Goal: Contribute content: Add original content to the website for others to see

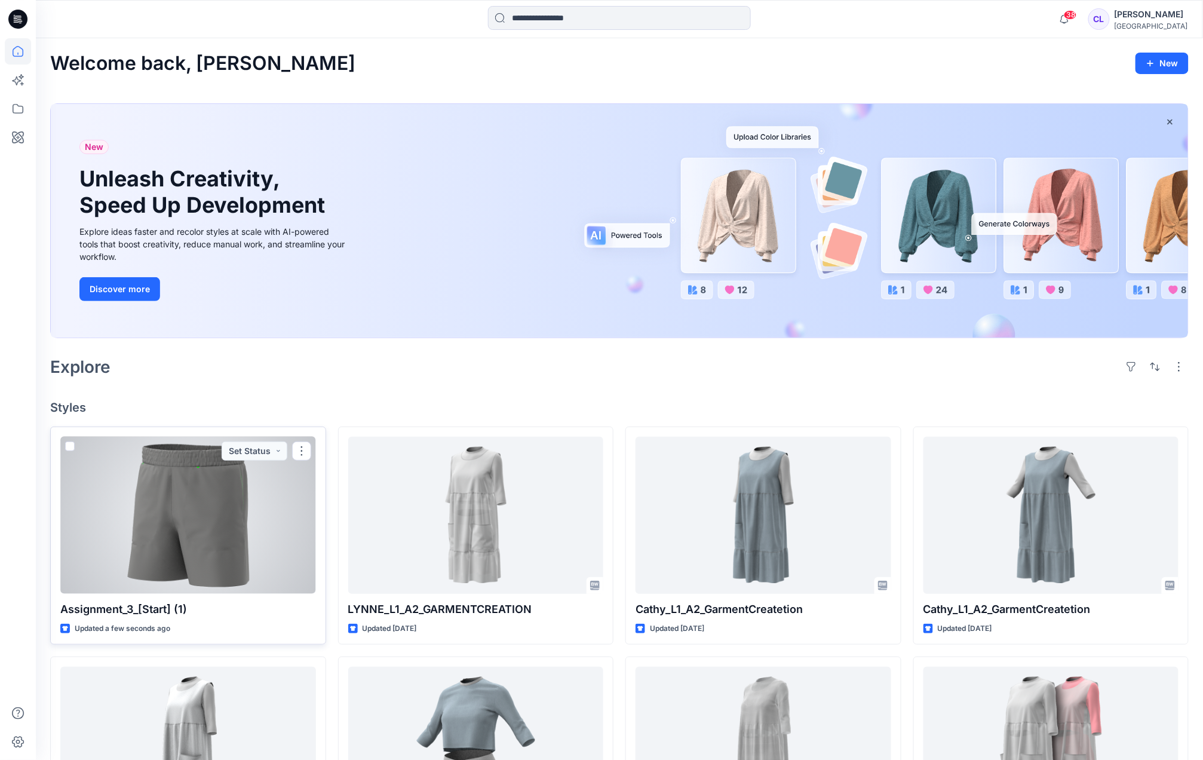
click at [166, 615] on p "Assignment_3_[Start] (1)" at bounding box center [188, 609] width 256 height 17
click at [147, 534] on div at bounding box center [188, 514] width 256 height 157
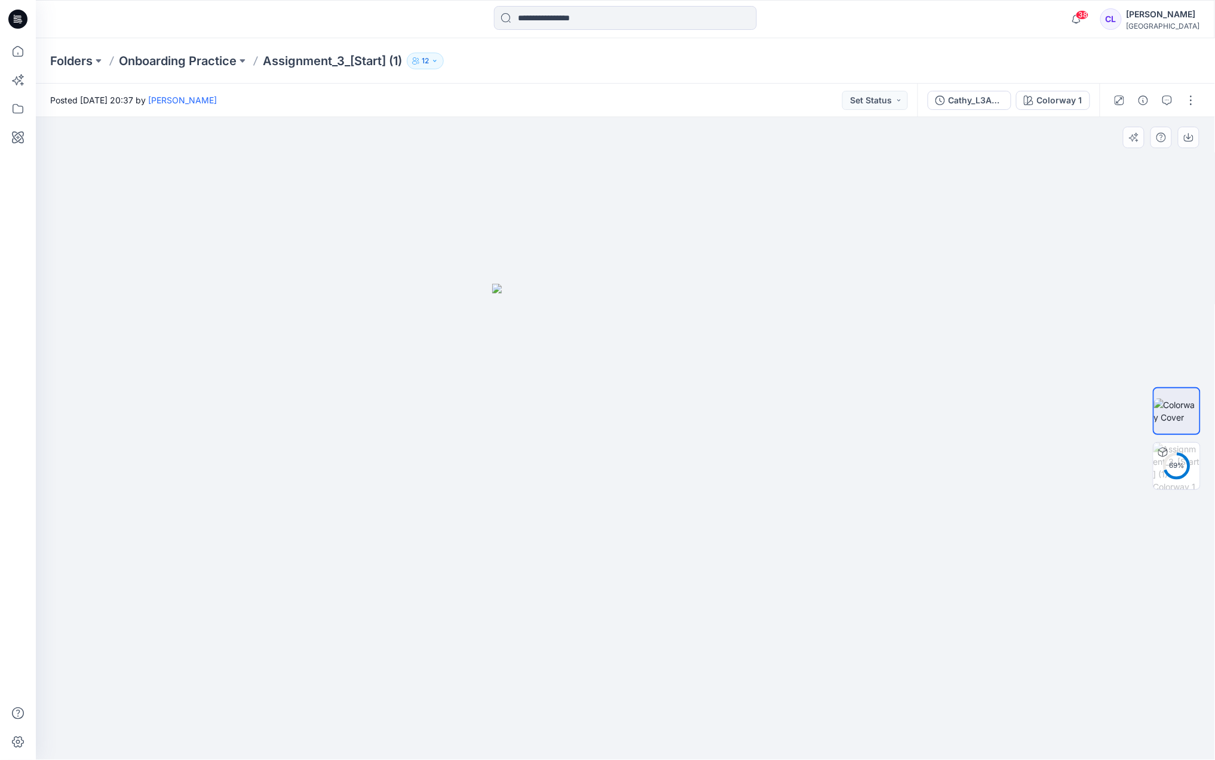
drag, startPoint x: 798, startPoint y: 497, endPoint x: 574, endPoint y: 494, distance: 223.9
click at [579, 493] on div at bounding box center [625, 438] width 1179 height 642
click at [1177, 469] on img at bounding box center [1176, 465] width 47 height 47
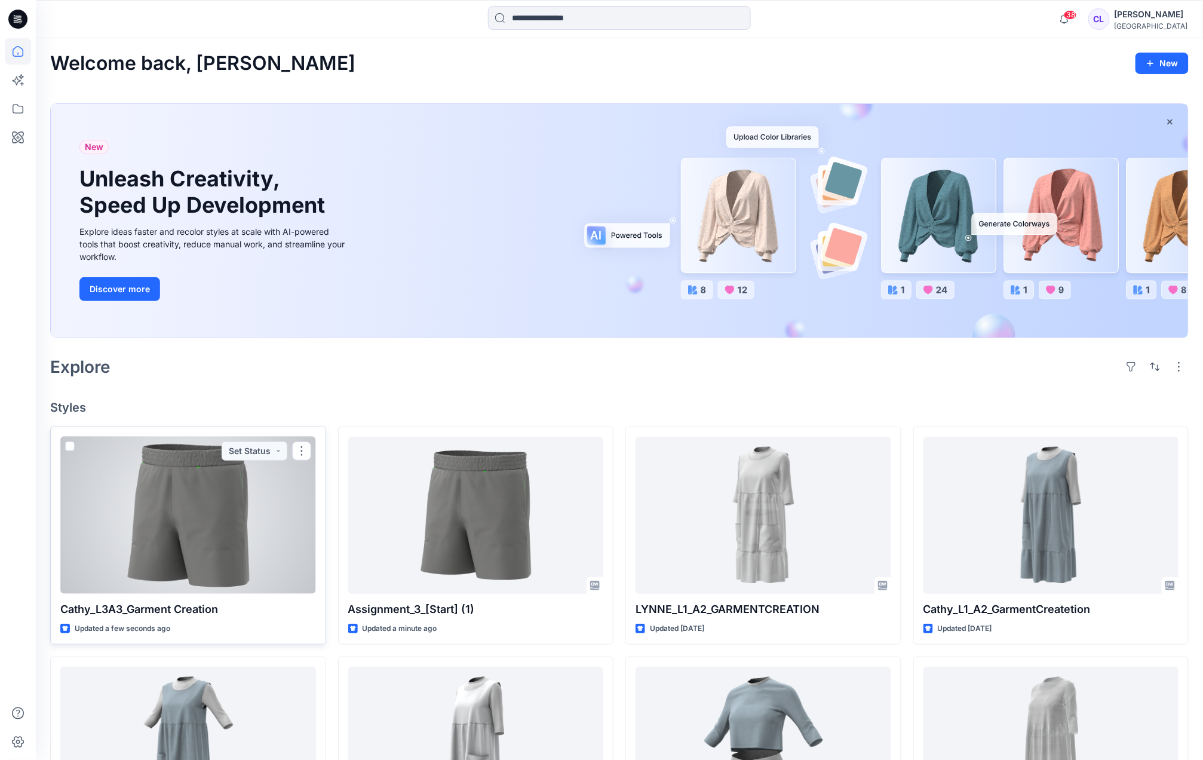
click at [290, 493] on div at bounding box center [188, 514] width 256 height 157
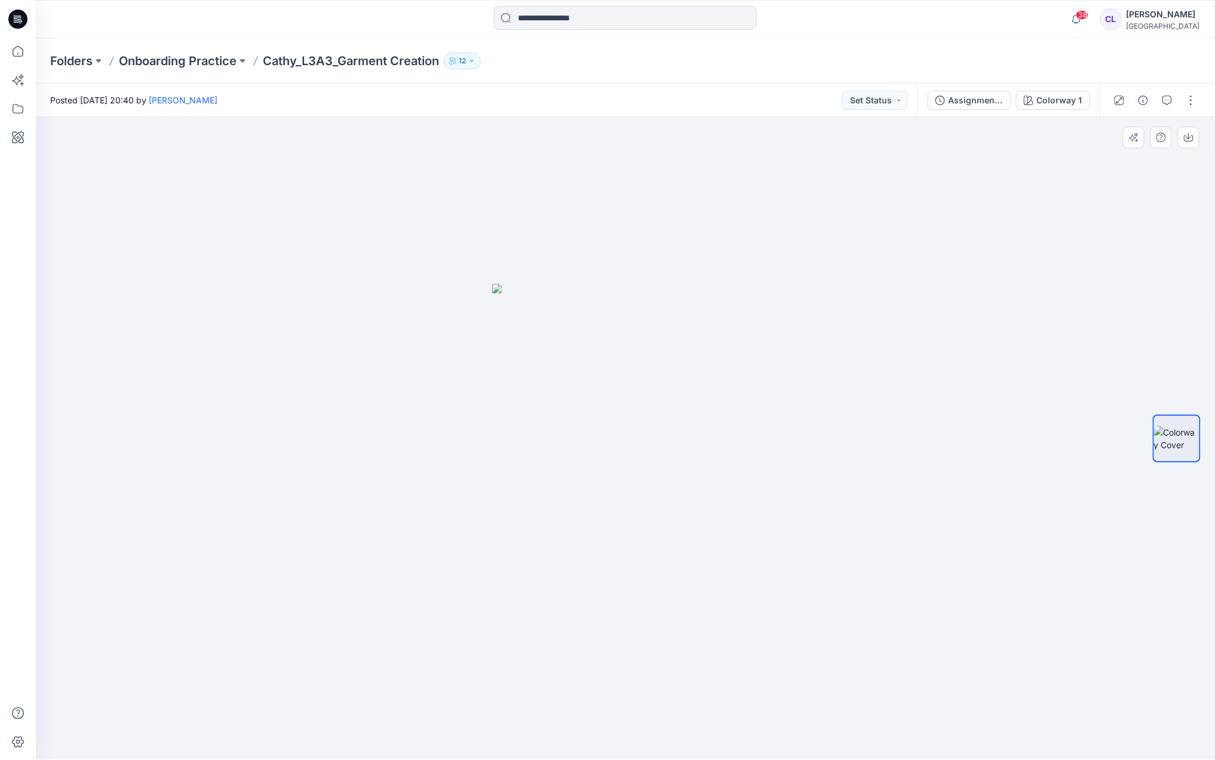
click at [1106, 589] on div at bounding box center [625, 438] width 1179 height 642
drag, startPoint x: 806, startPoint y: 490, endPoint x: 818, endPoint y: 419, distance: 72.1
click at [818, 419] on div at bounding box center [625, 438] width 1179 height 642
drag, startPoint x: 808, startPoint y: 444, endPoint x: 545, endPoint y: 440, distance: 264.0
click at [545, 440] on div at bounding box center [625, 438] width 1179 height 642
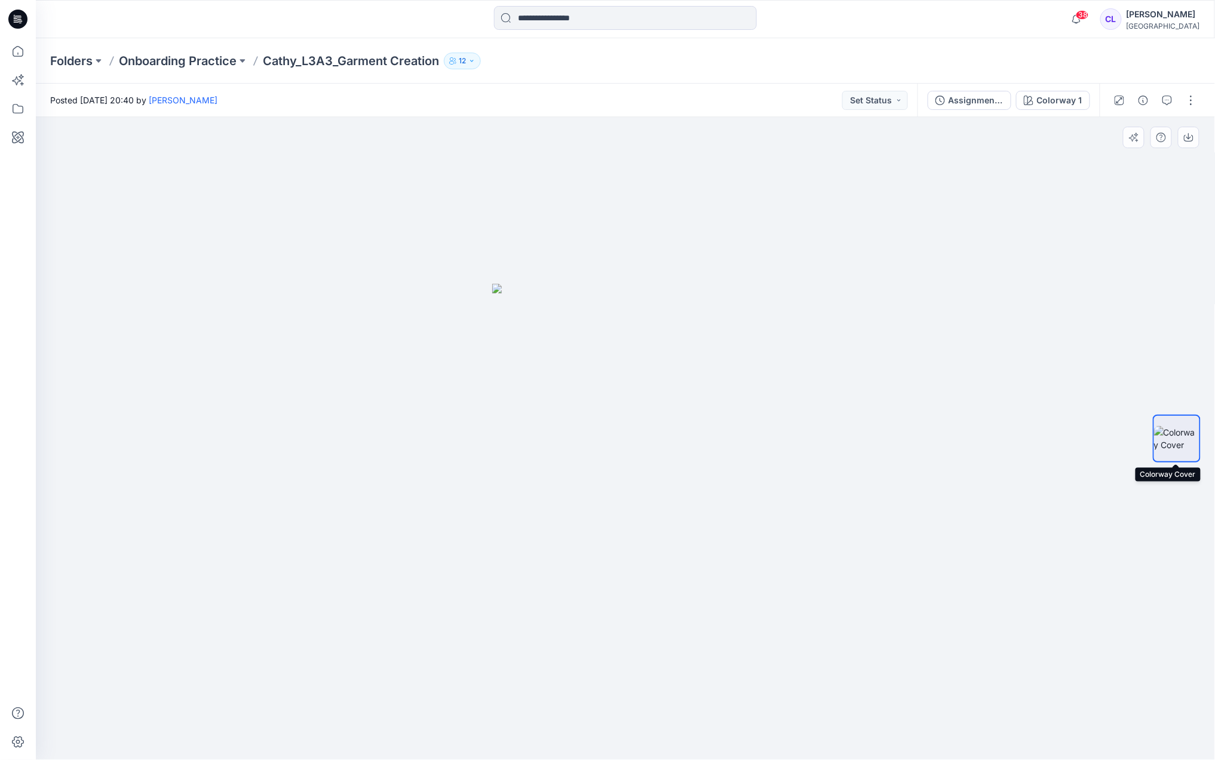
click at [1175, 451] on img at bounding box center [1176, 438] width 45 height 25
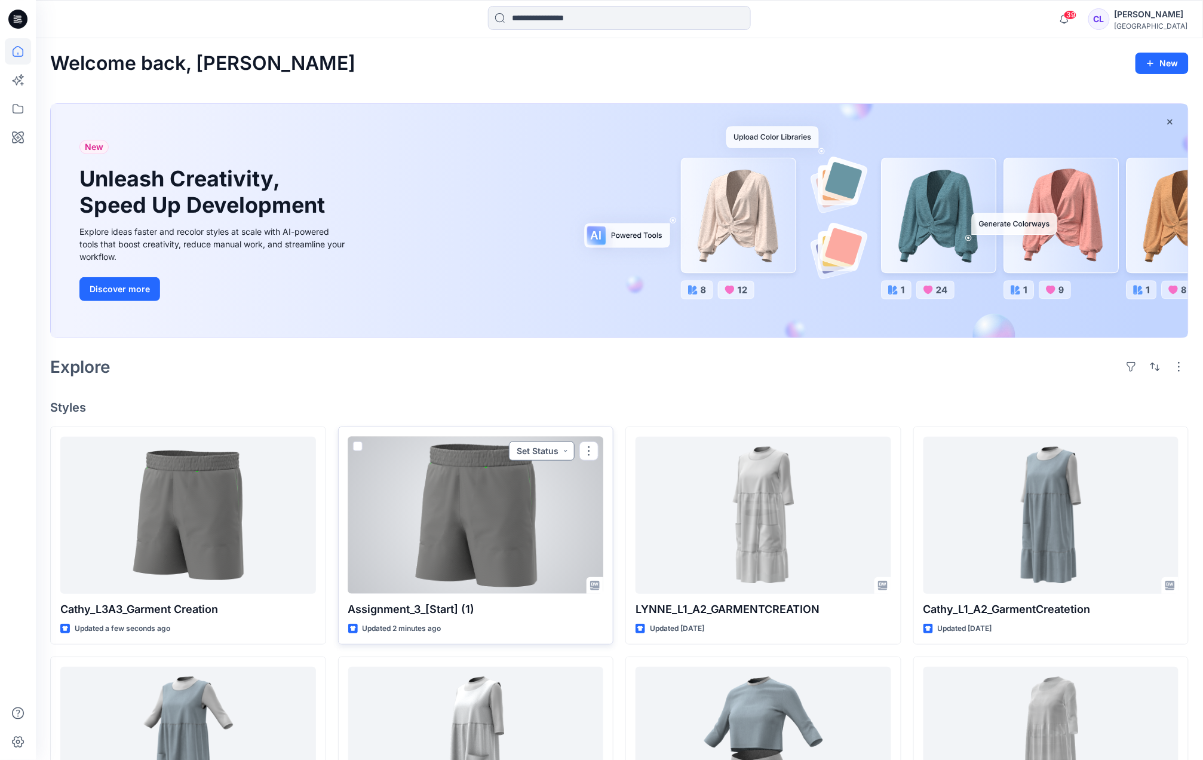
click at [564, 445] on button "Set Status" at bounding box center [542, 450] width 66 height 19
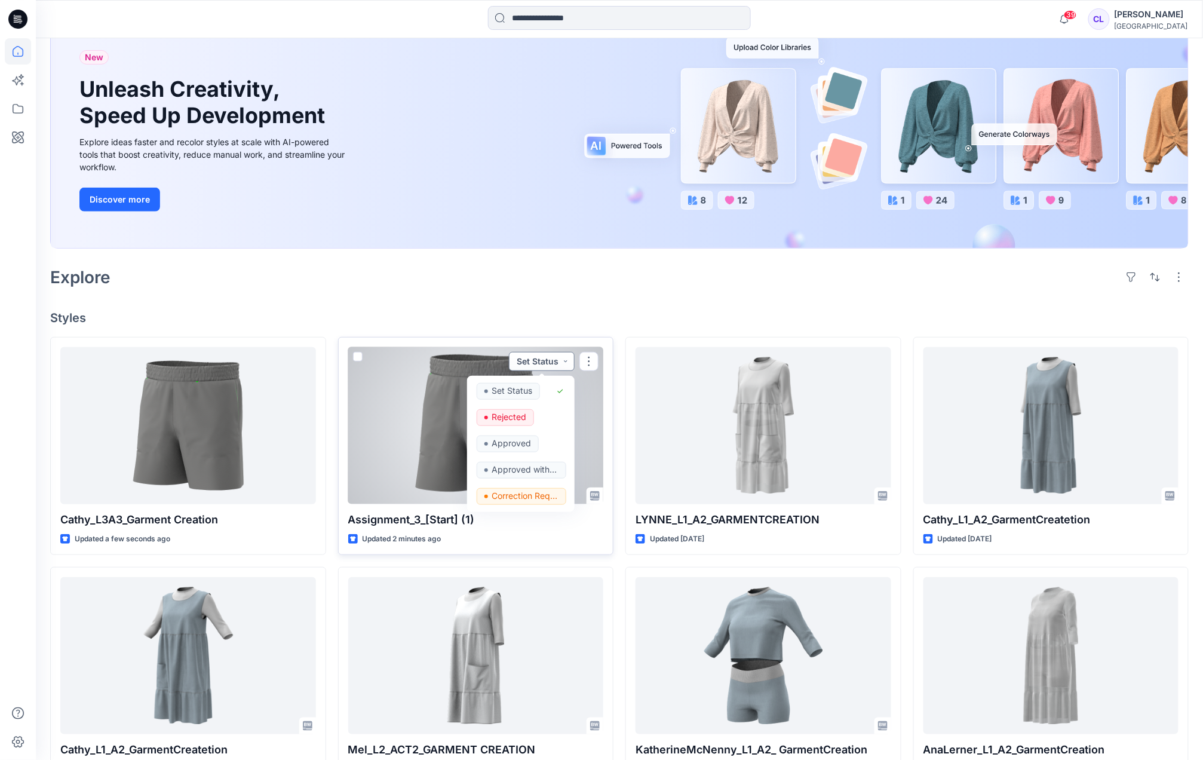
scroll to position [106, 0]
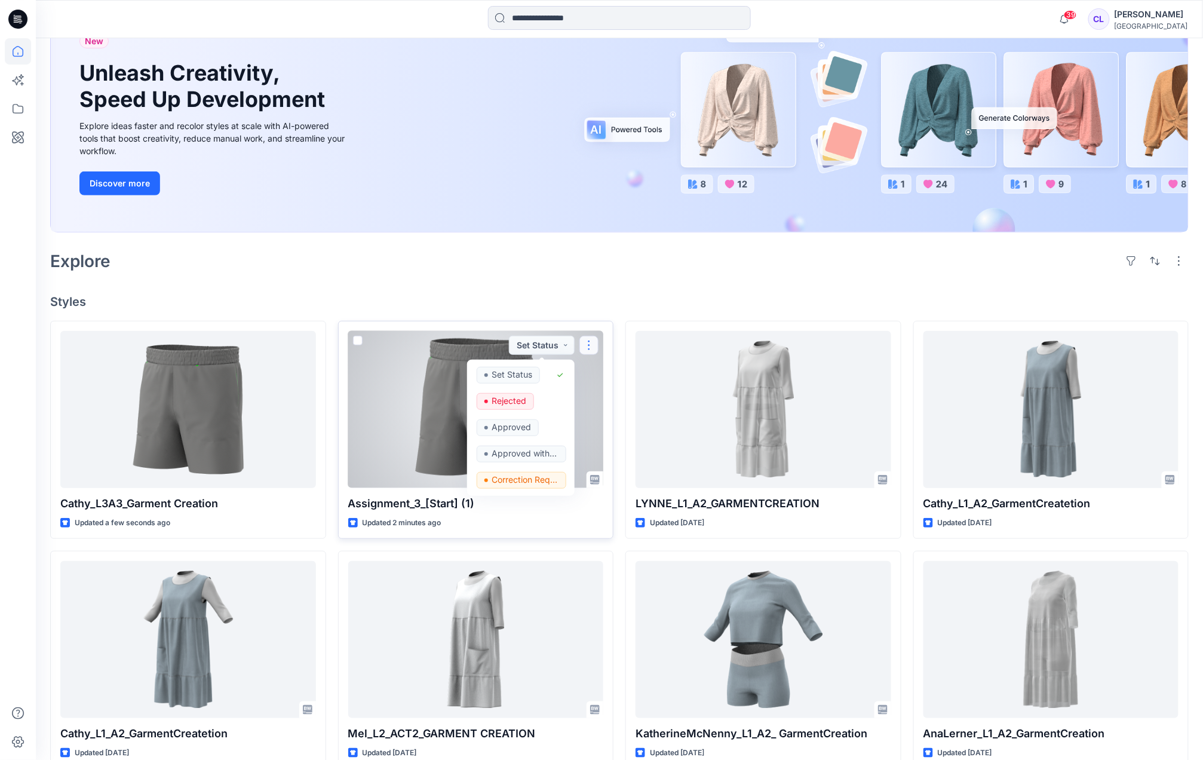
click at [594, 351] on button "button" at bounding box center [588, 345] width 19 height 19
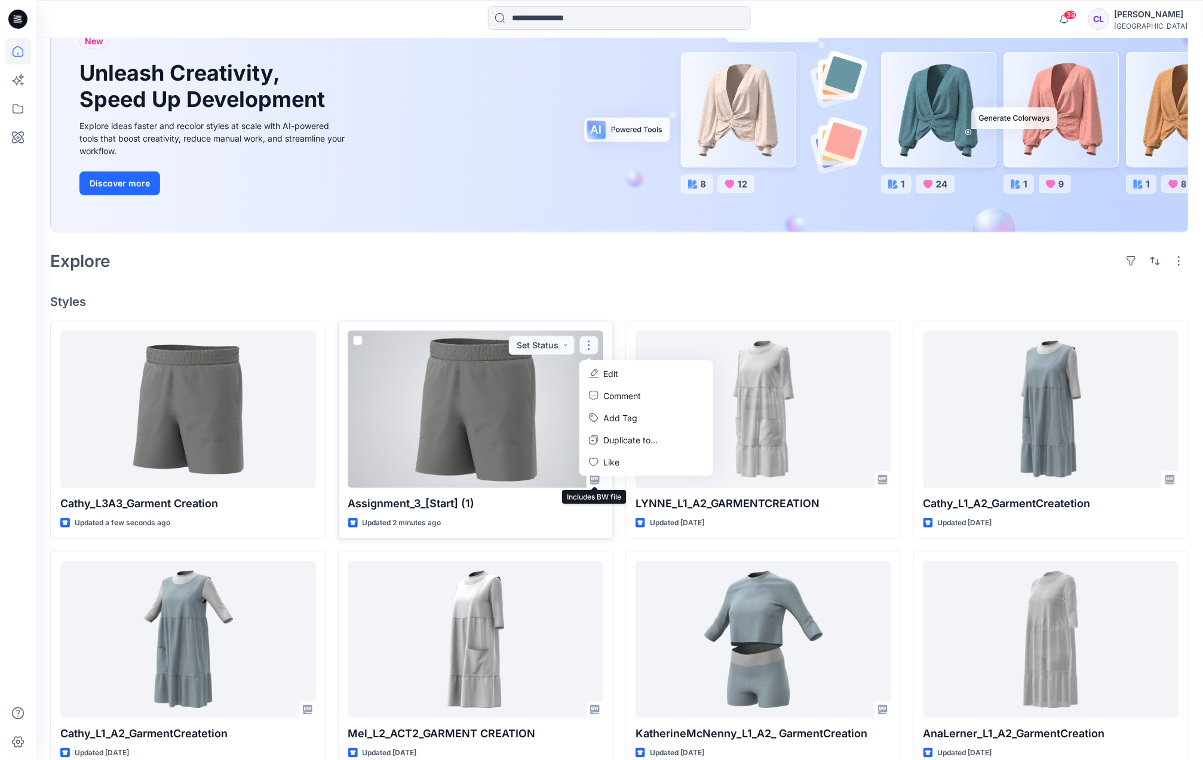
click at [591, 484] on icon at bounding box center [595, 480] width 10 height 10
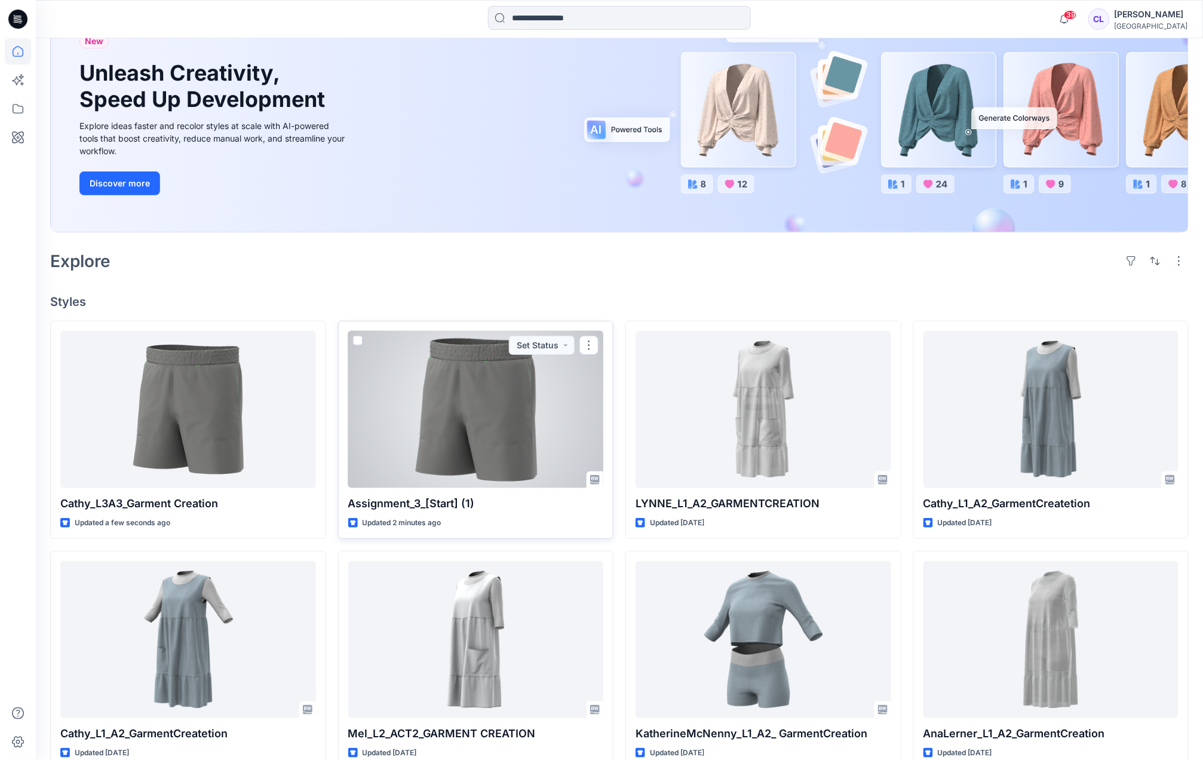
click at [592, 478] on icon at bounding box center [595, 480] width 10 height 10
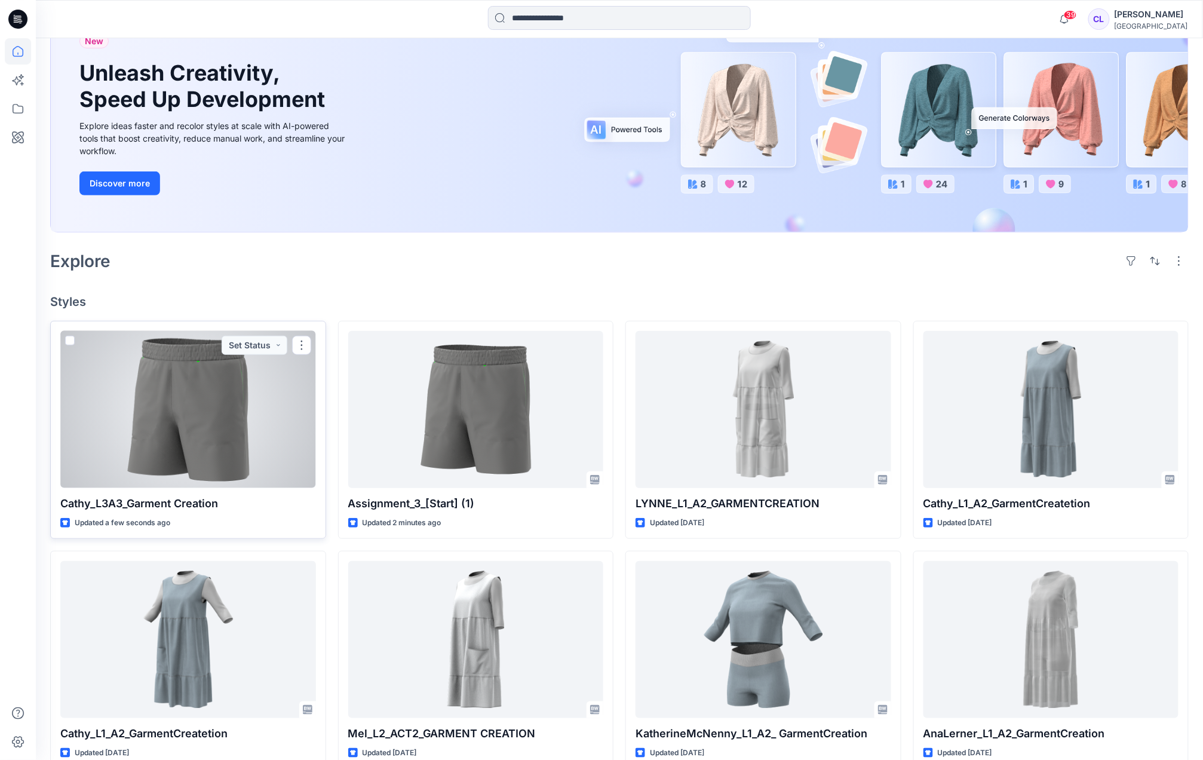
click at [66, 340] on span at bounding box center [70, 341] width 10 height 10
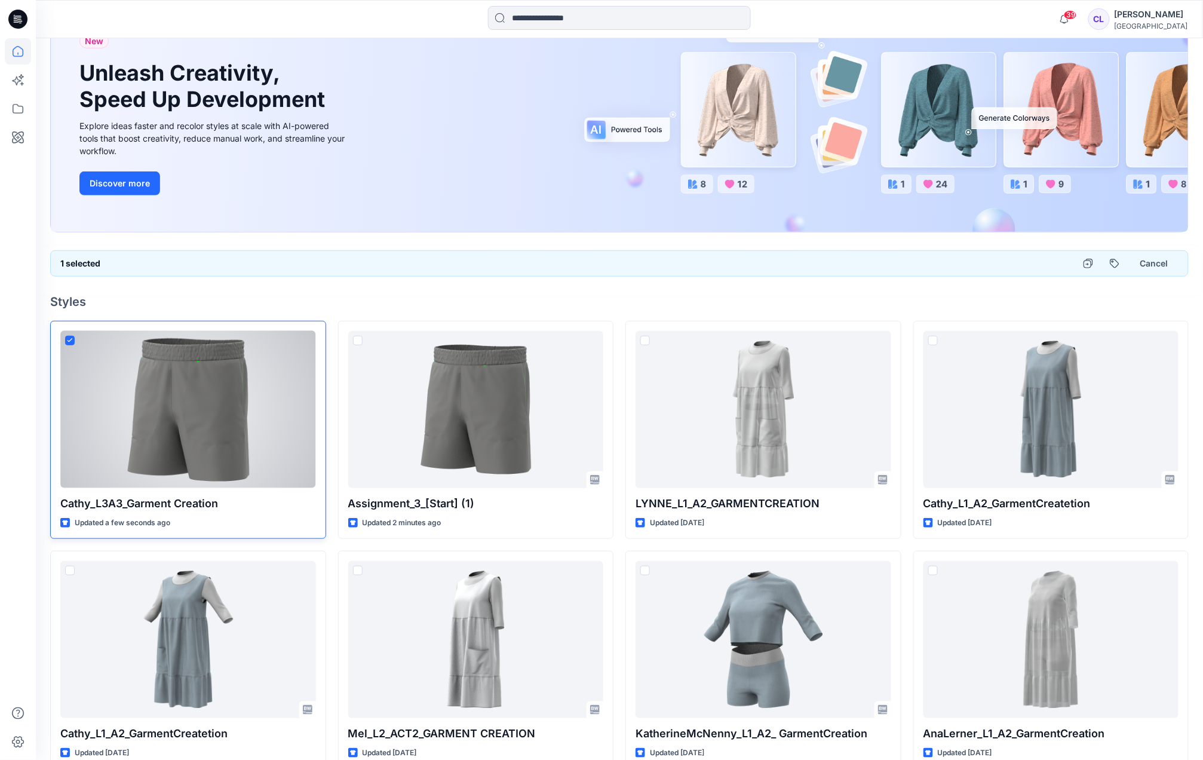
click at [308, 338] on div at bounding box center [188, 409] width 256 height 157
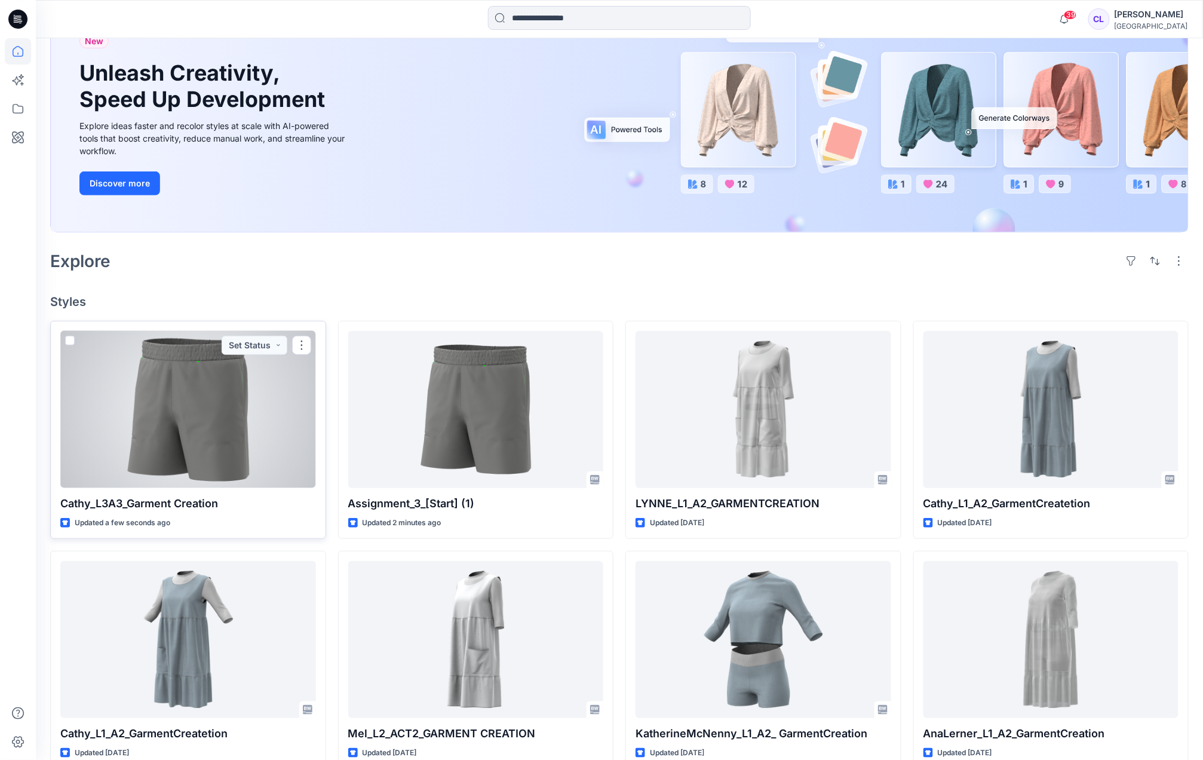
click at [308, 338] on button "button" at bounding box center [301, 345] width 19 height 19
click at [322, 369] on p "Edit" at bounding box center [323, 373] width 15 height 13
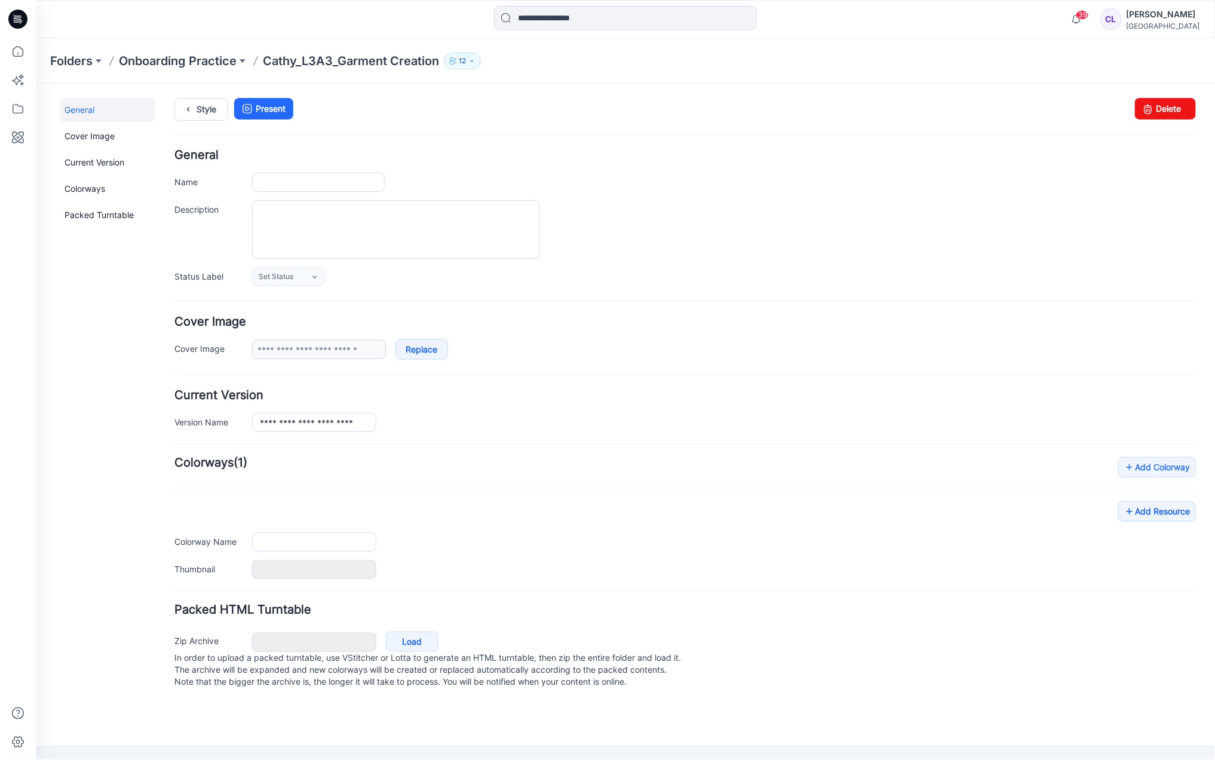
type input "**********"
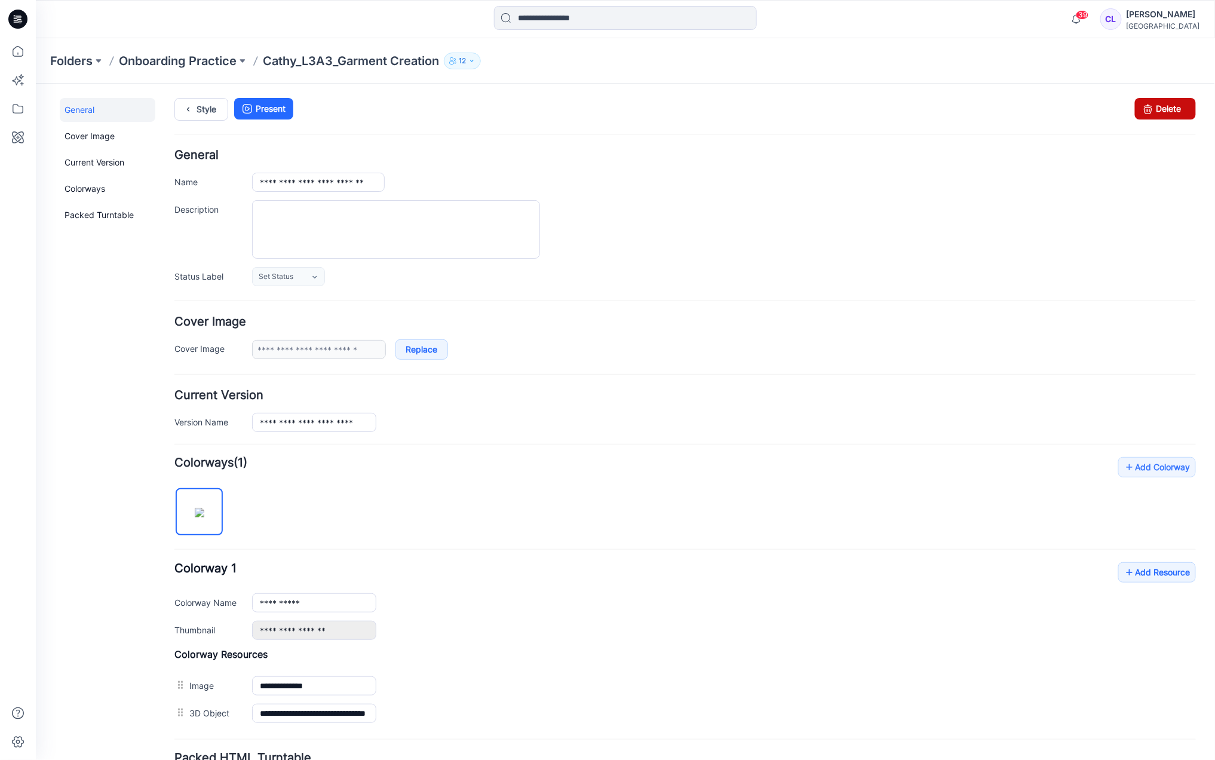
click at [1157, 105] on link "Delete" at bounding box center [1164, 107] width 61 height 21
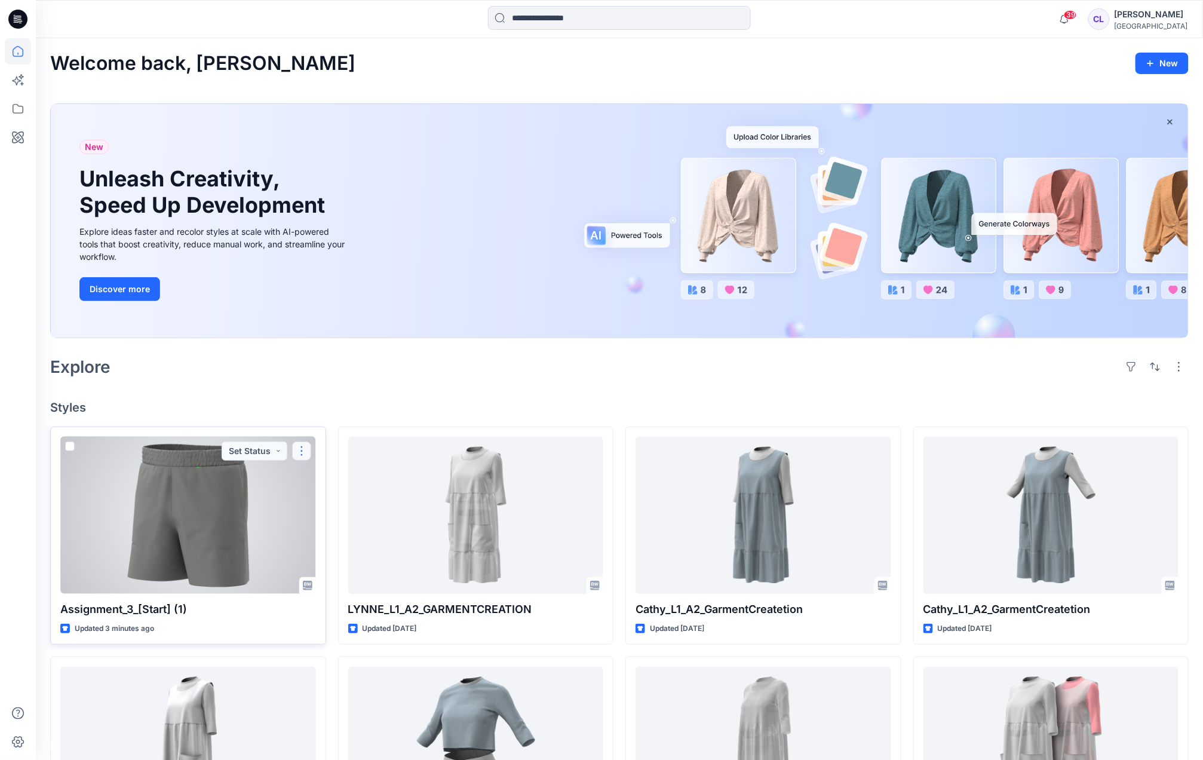
click at [301, 450] on button "button" at bounding box center [301, 450] width 19 height 19
click at [318, 478] on p "Edit" at bounding box center [323, 479] width 15 height 13
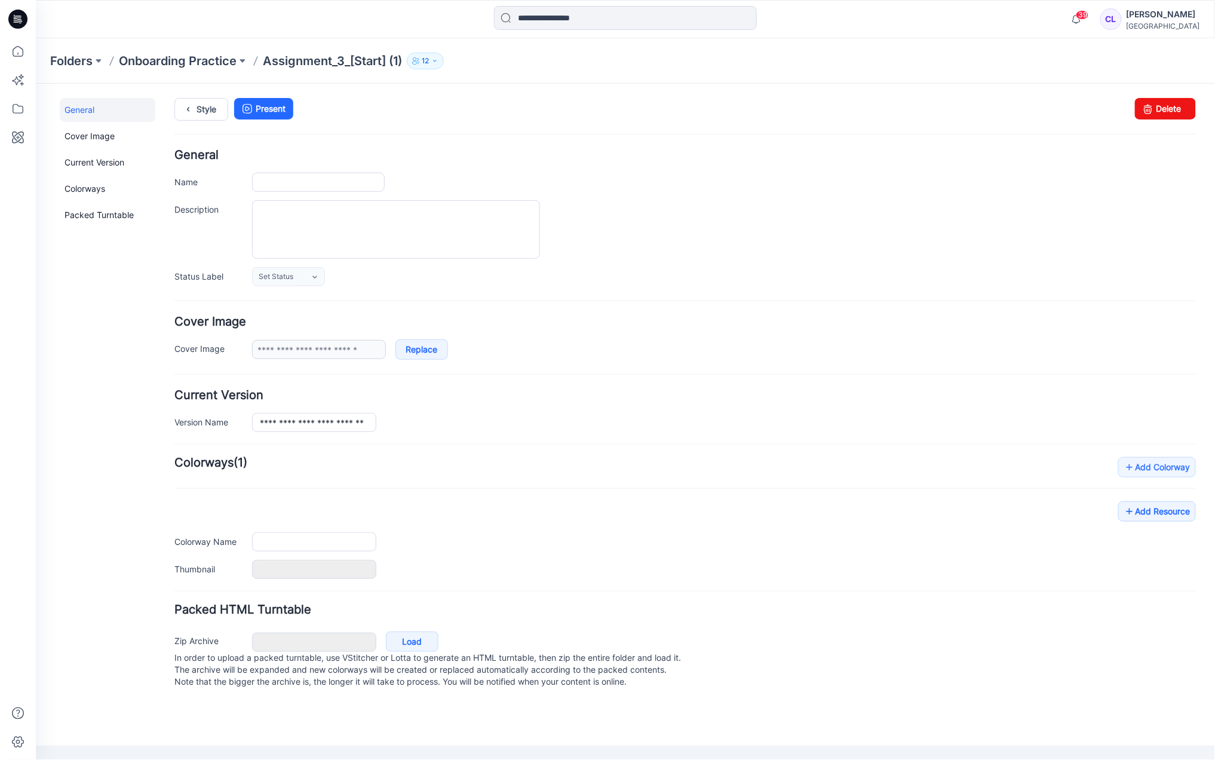
type input "**********"
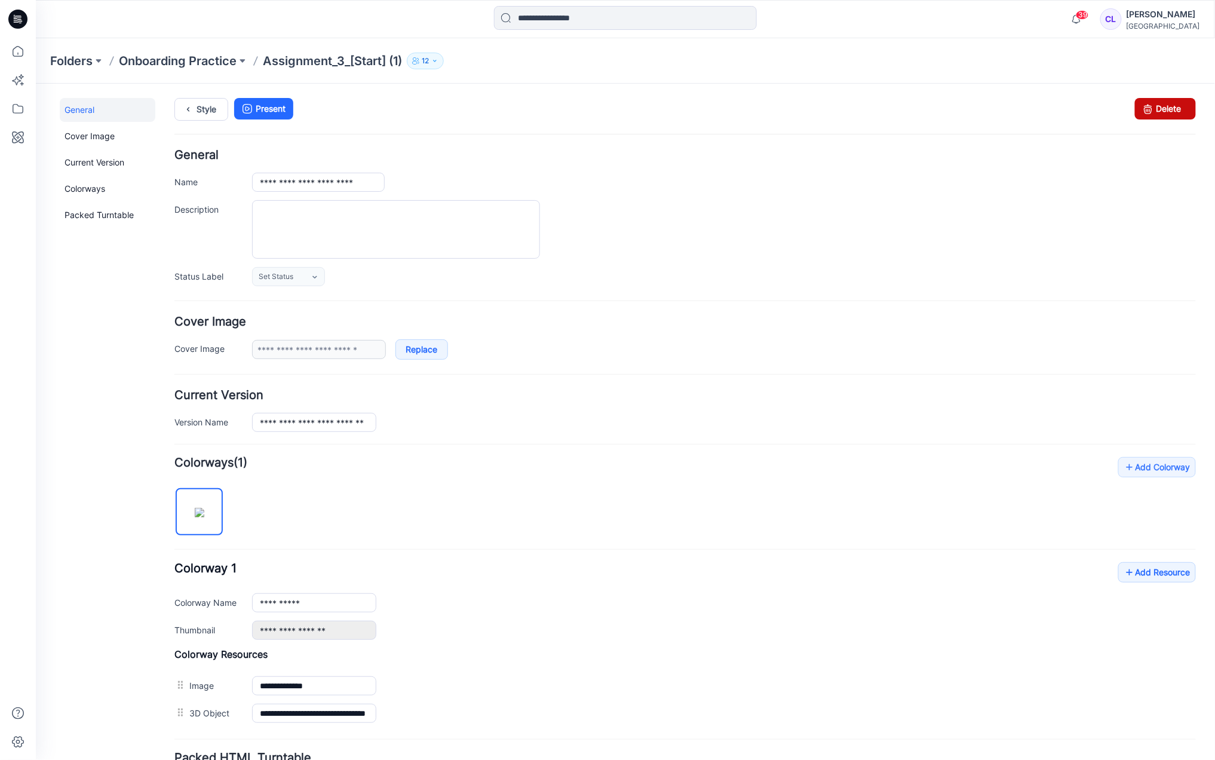
click at [1163, 107] on link "Delete" at bounding box center [1164, 107] width 61 height 21
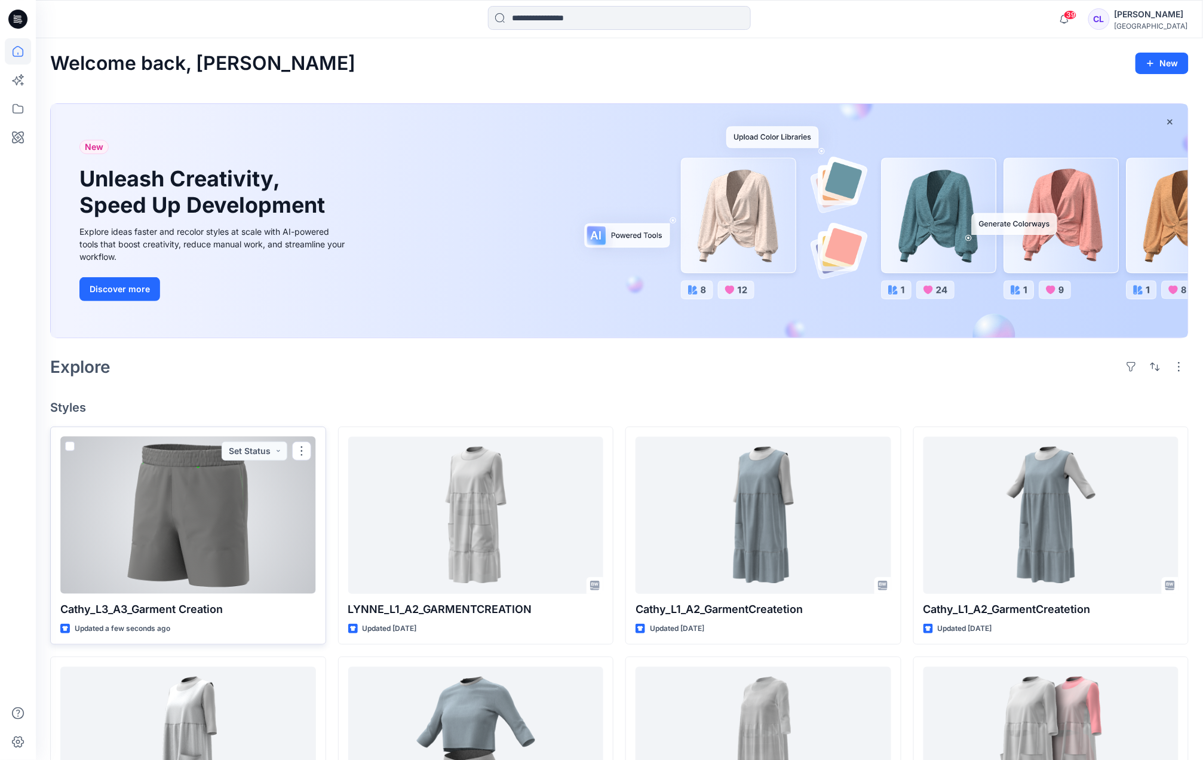
click at [207, 522] on div at bounding box center [188, 514] width 256 height 157
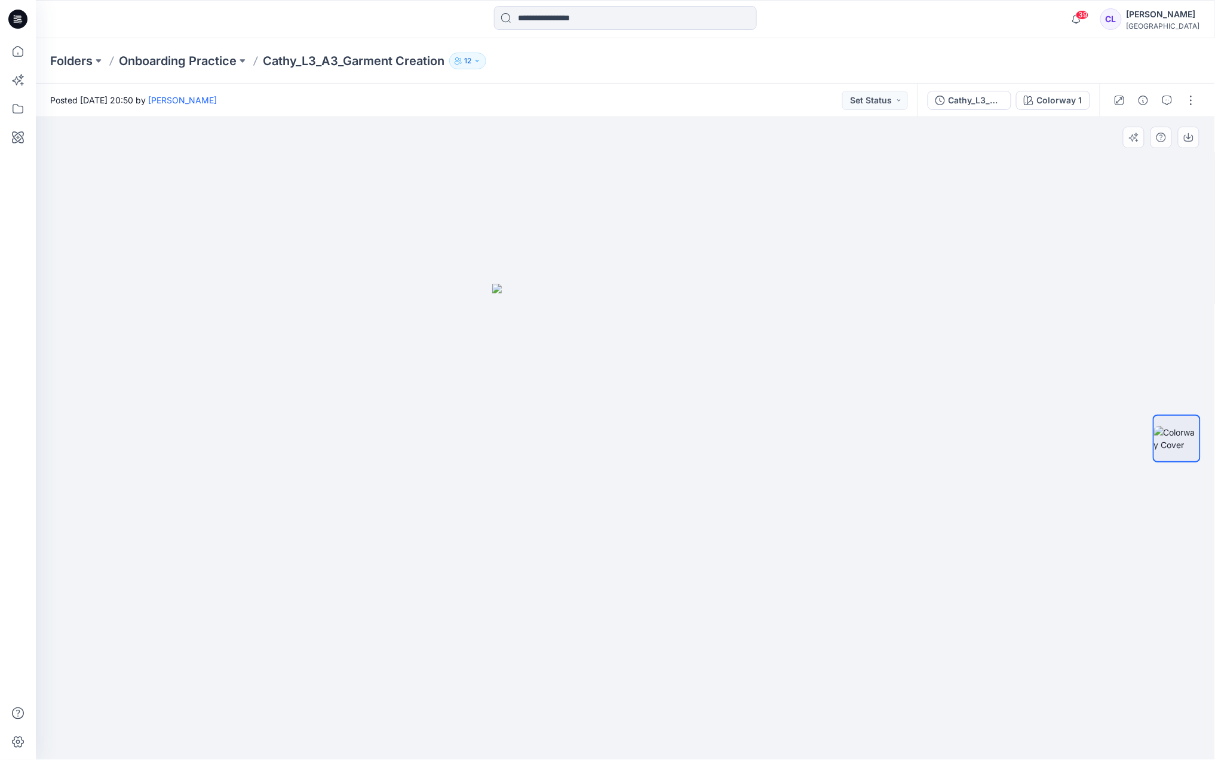
click at [705, 444] on img at bounding box center [625, 522] width 266 height 476
drag, startPoint x: 1171, startPoint y: 435, endPoint x: 1172, endPoint y: 522, distance: 87.2
click at [1172, 522] on div at bounding box center [1176, 438] width 48 height 299
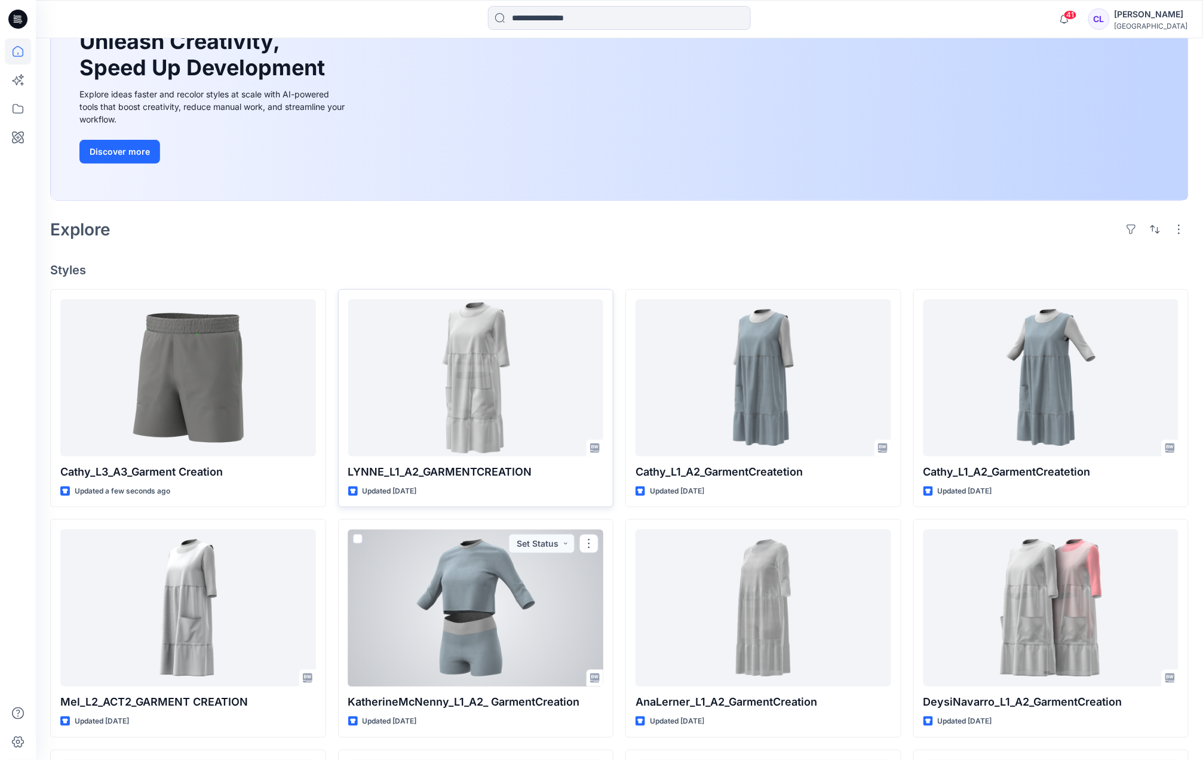
scroll to position [79, 0]
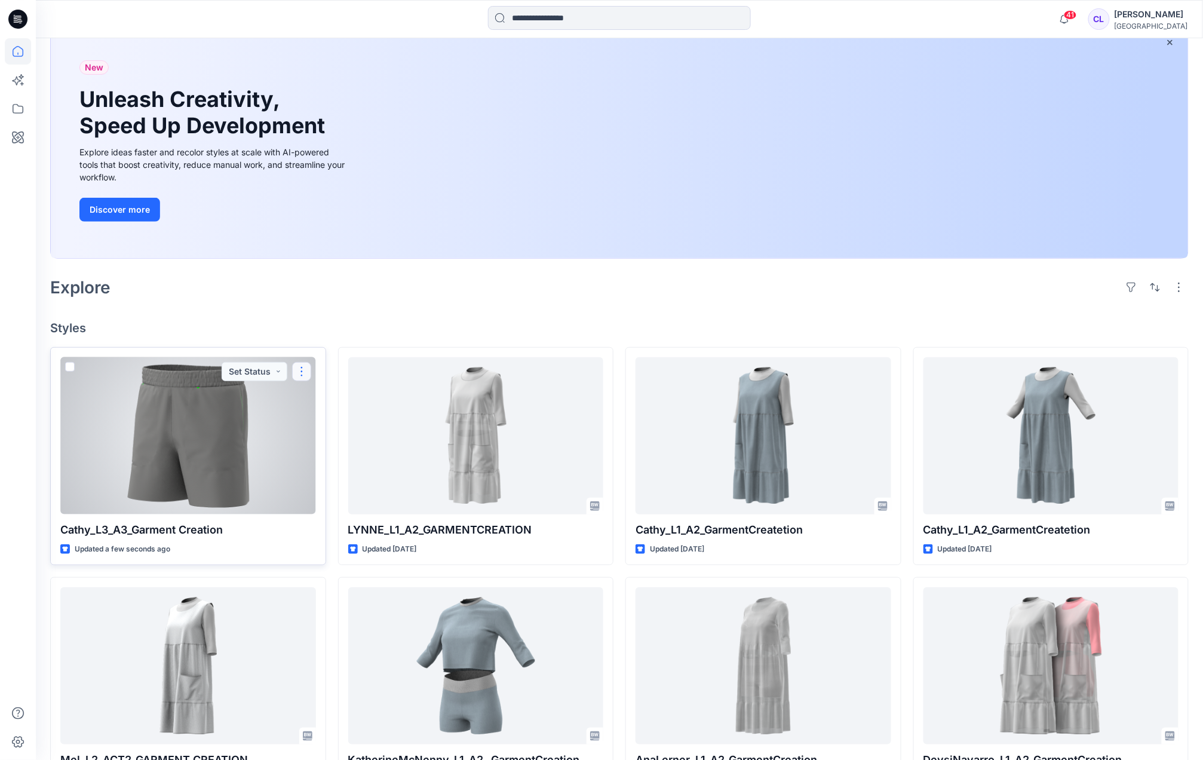
click at [304, 373] on button "button" at bounding box center [301, 371] width 19 height 19
click at [318, 402] on p "Edit" at bounding box center [323, 399] width 15 height 13
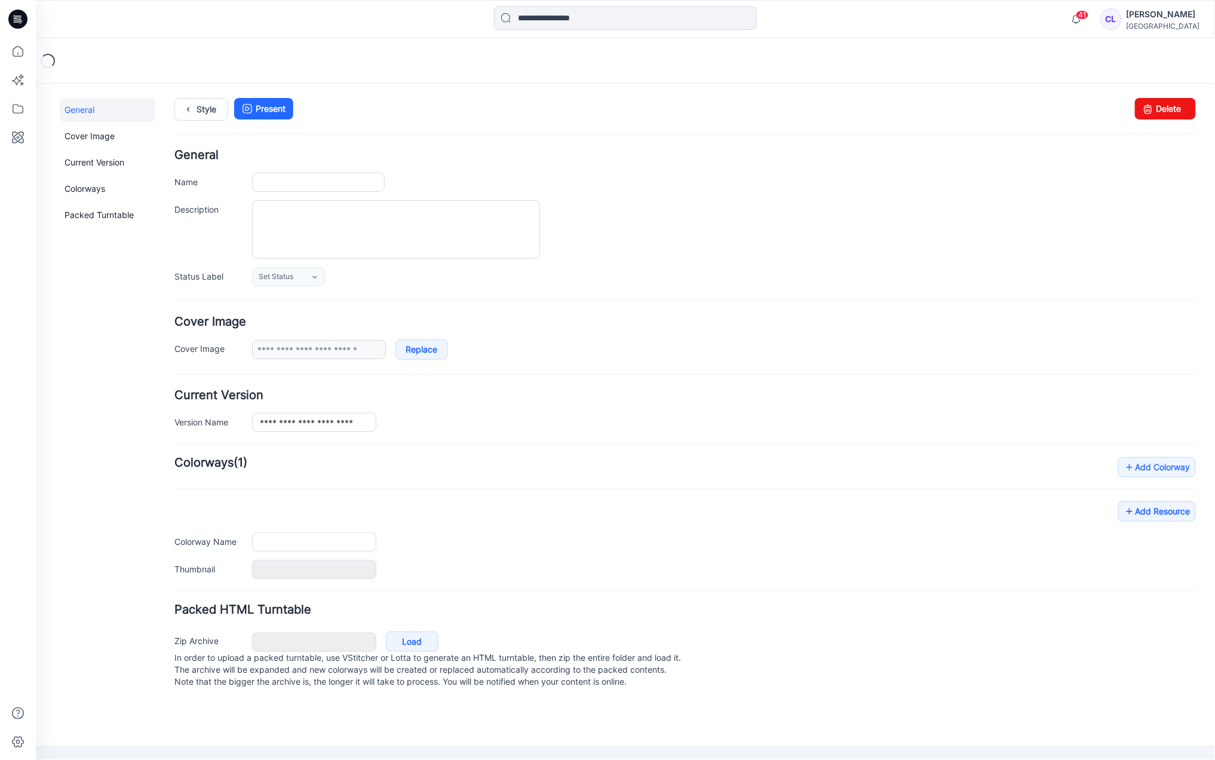
type input "**********"
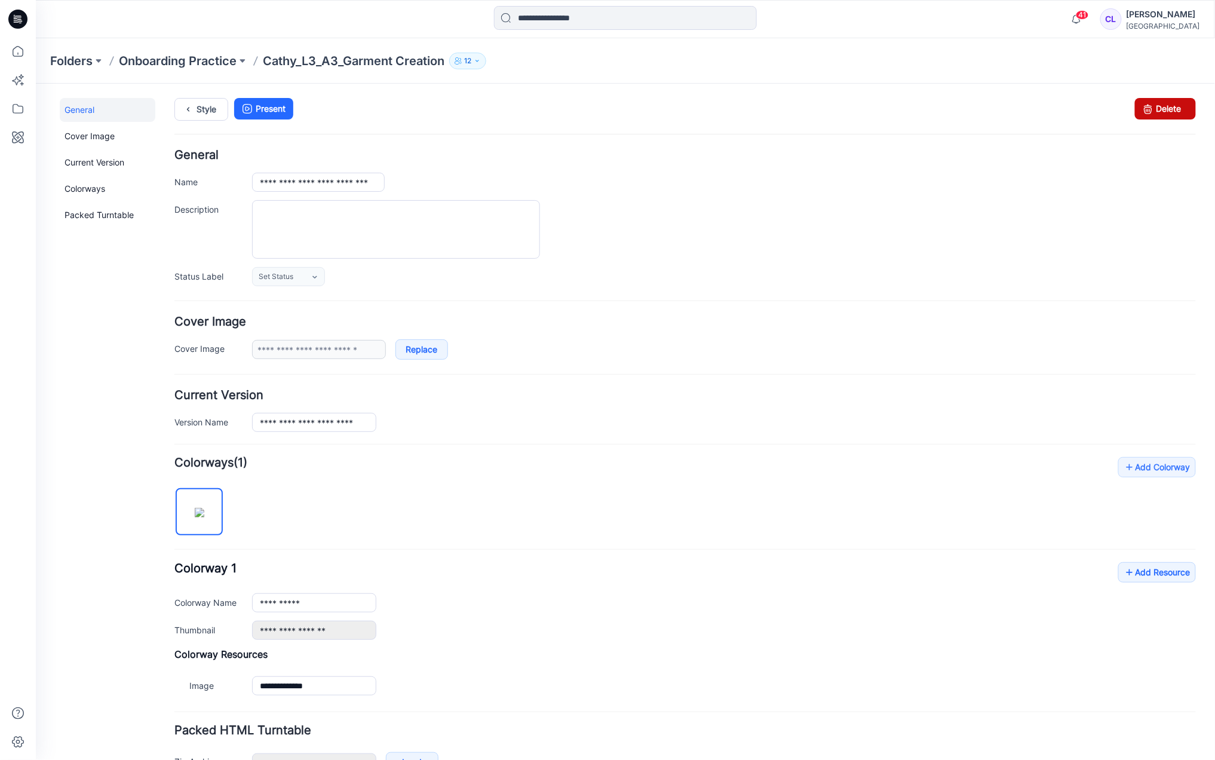
click at [1148, 105] on link "Delete" at bounding box center [1164, 107] width 61 height 21
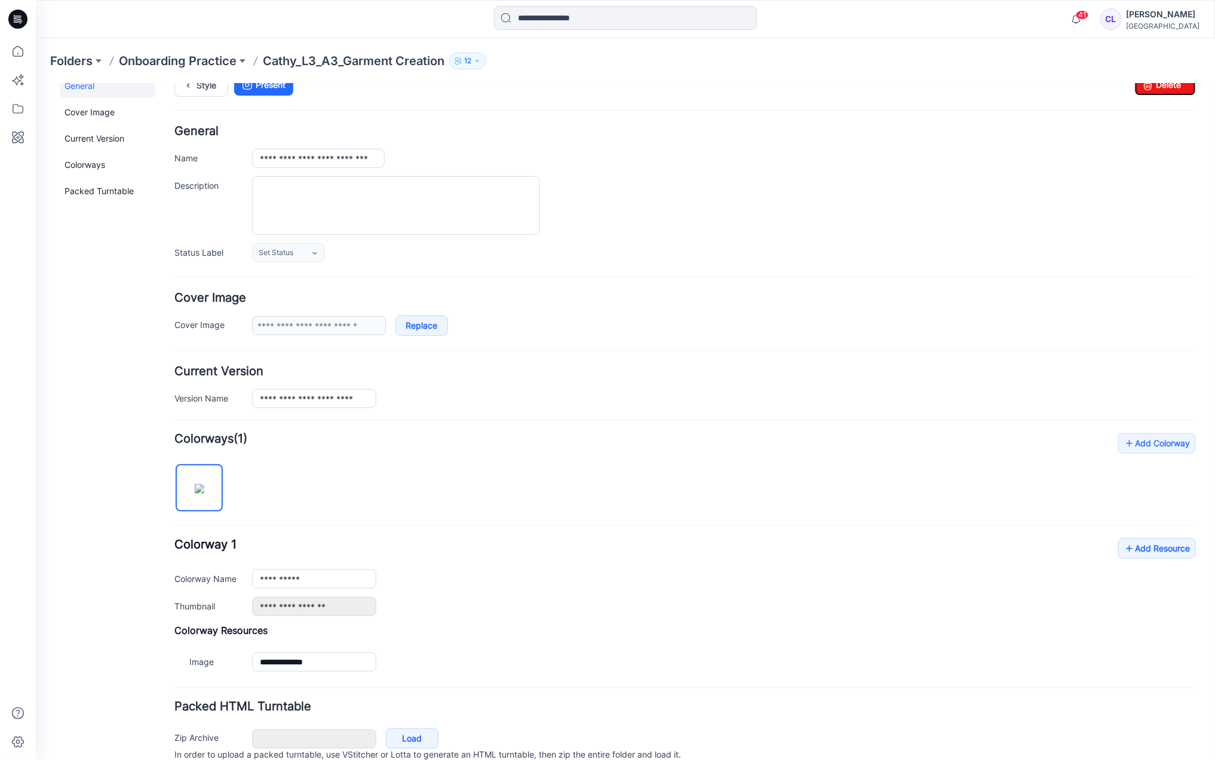
scroll to position [26, 0]
click at [1135, 432] on form "**********" at bounding box center [684, 453] width 1021 height 663
click at [1146, 450] on link "Add Colorway" at bounding box center [1156, 440] width 78 height 20
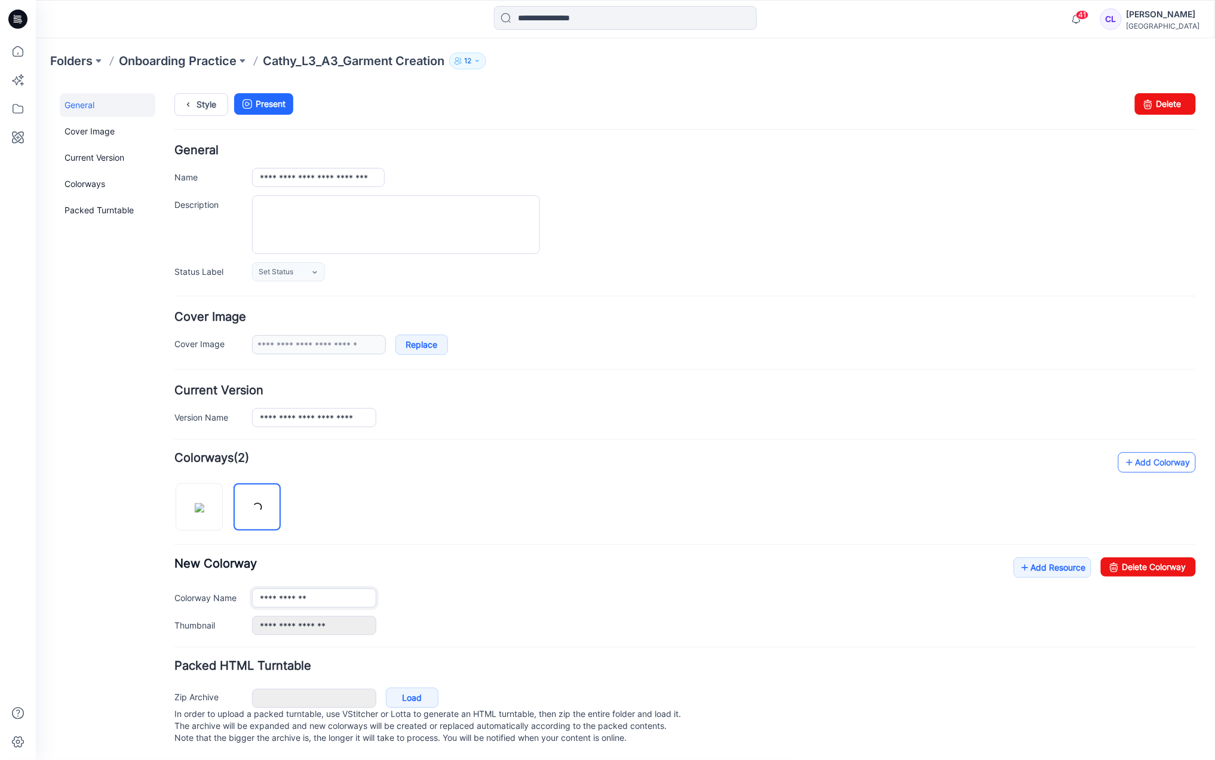
scroll to position [22, 0]
click at [258, 487] on img at bounding box center [256, 506] width 45 height 45
click at [1136, 557] on link "Delete Colorway" at bounding box center [1147, 566] width 95 height 19
type input "**********"
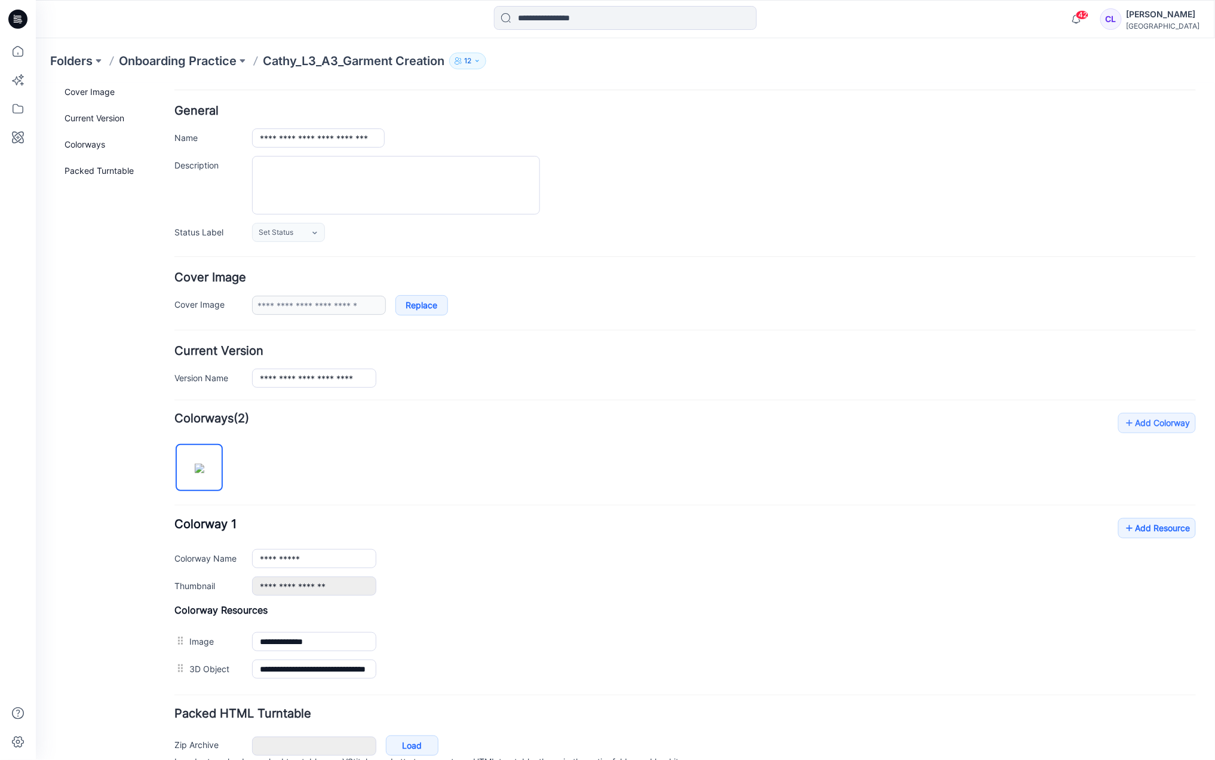
scroll to position [0, 0]
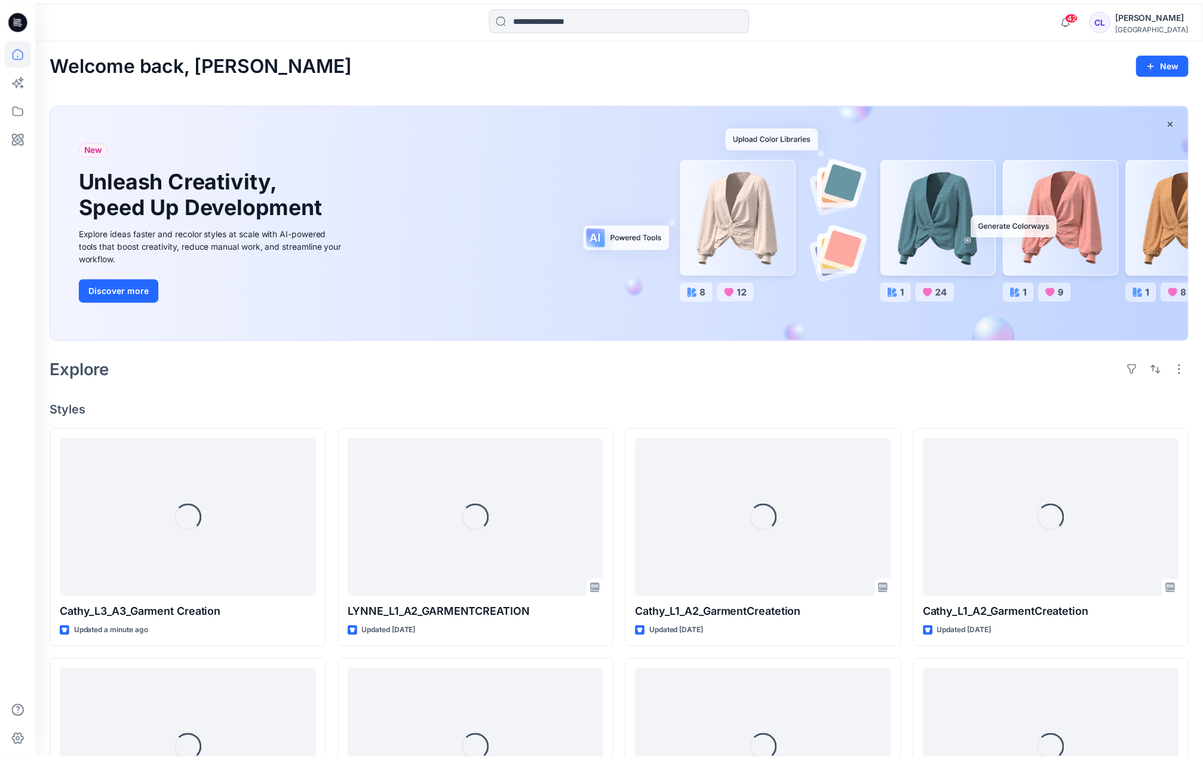
scroll to position [79, 0]
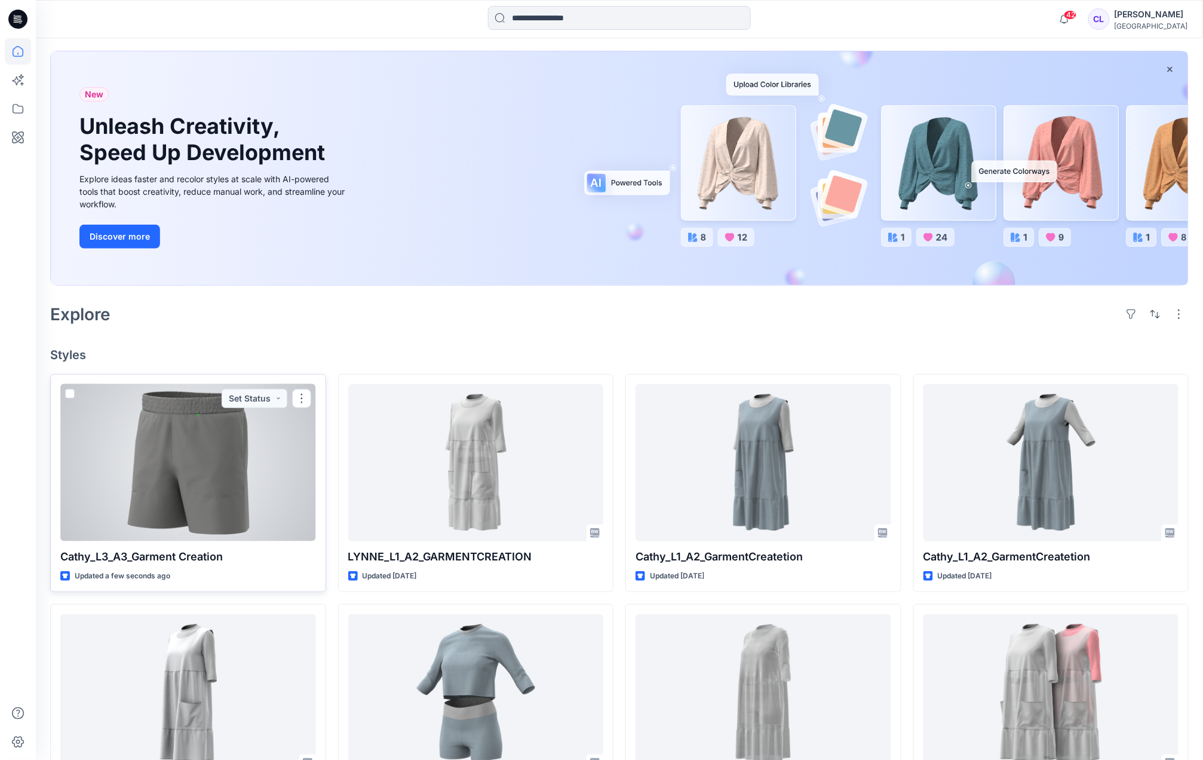
scroll to position [53, 0]
click at [223, 478] on div at bounding box center [188, 461] width 256 height 157
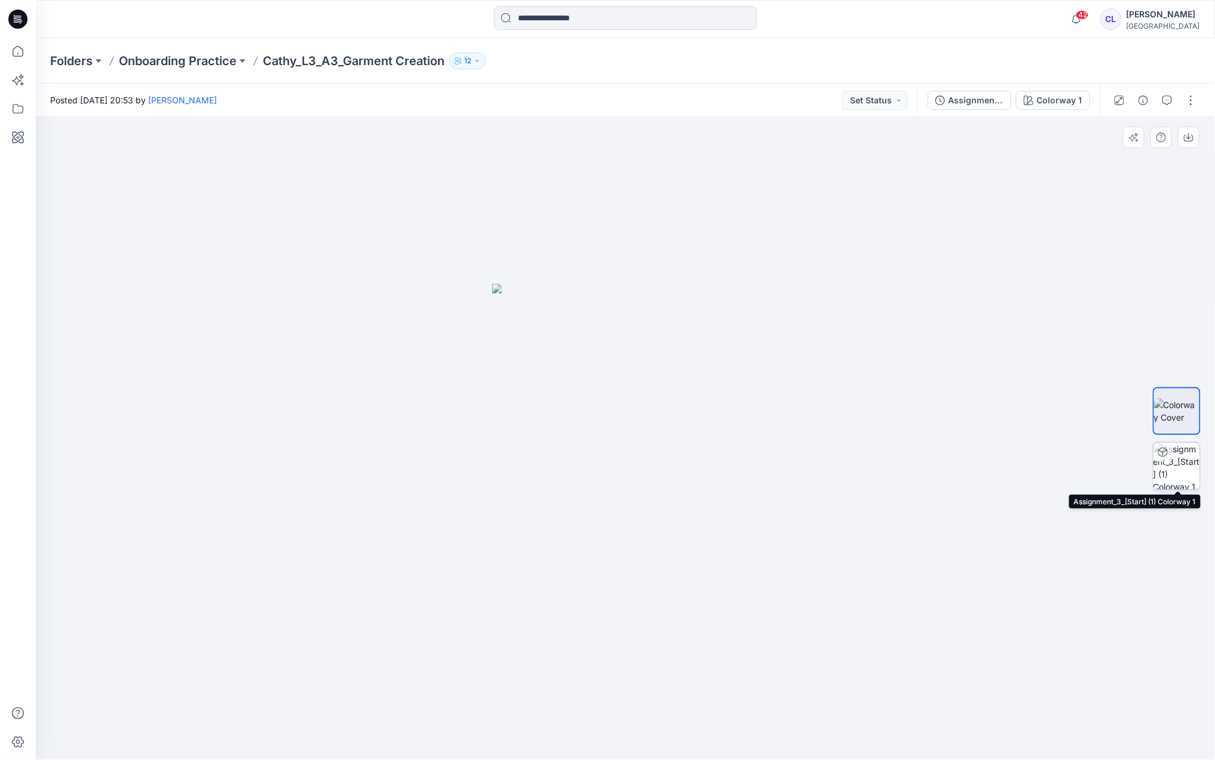
click at [1180, 465] on img at bounding box center [1176, 465] width 47 height 47
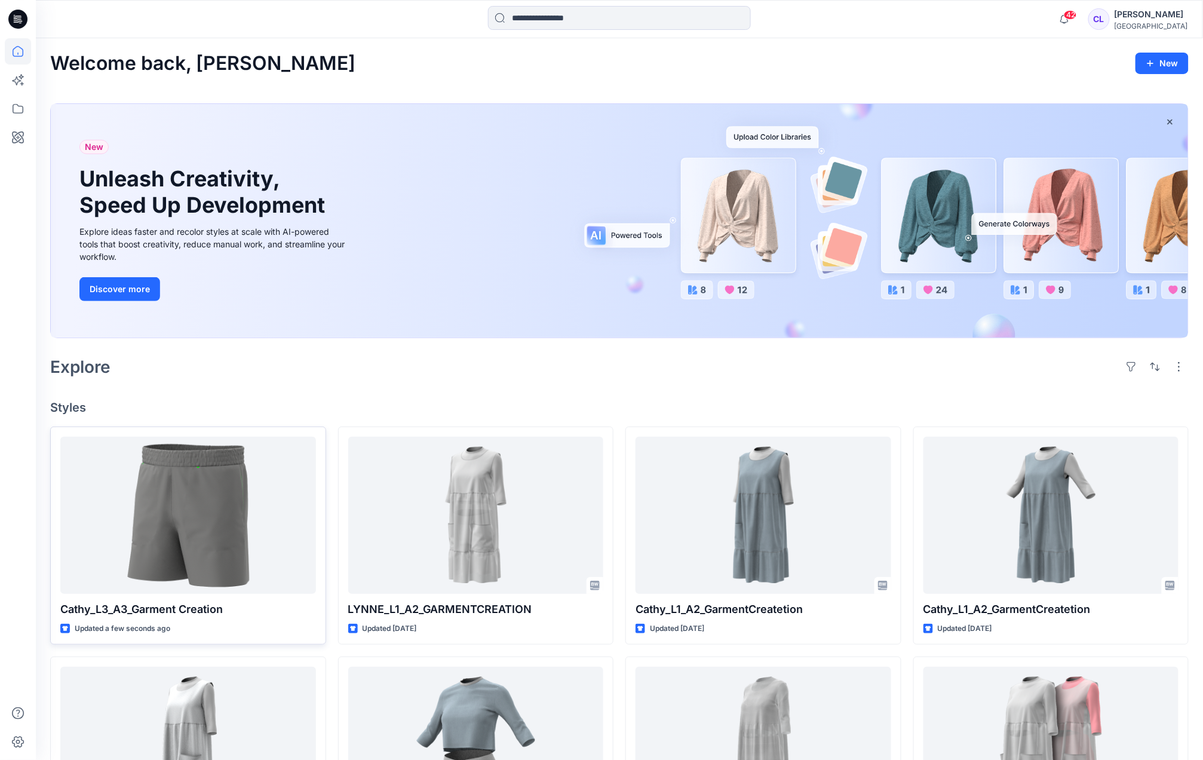
click at [237, 530] on div at bounding box center [188, 514] width 256 height 157
